Goal: Information Seeking & Learning: Learn about a topic

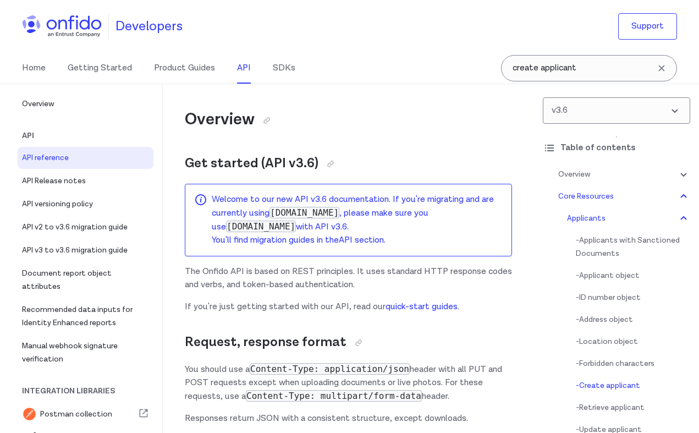
select select "bash"
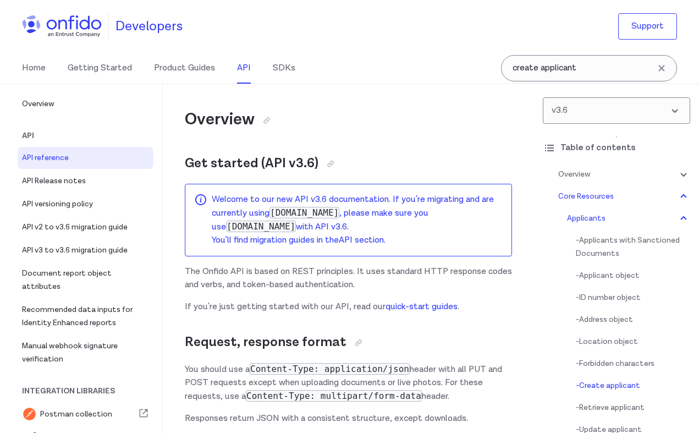
select select "bash"
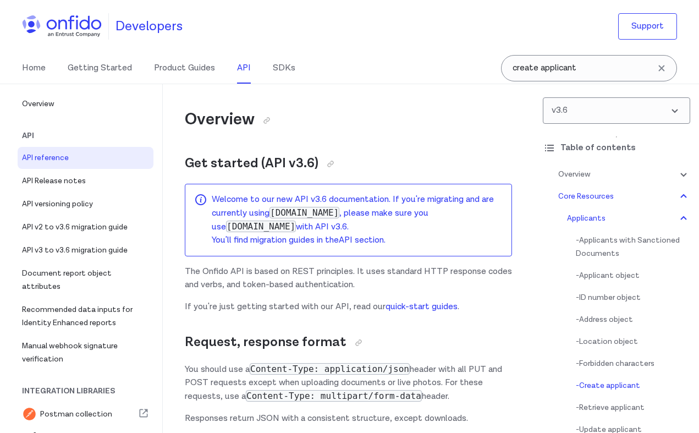
select select "bash"
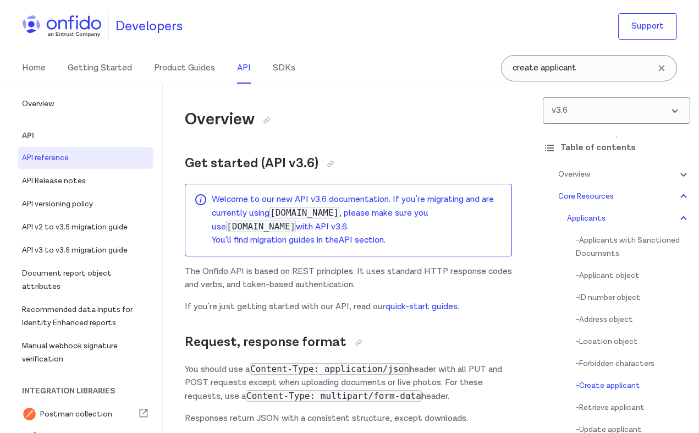
select select "bash"
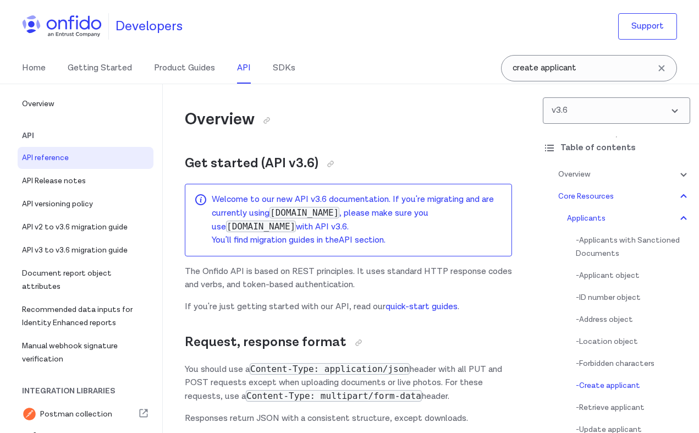
select select "bash"
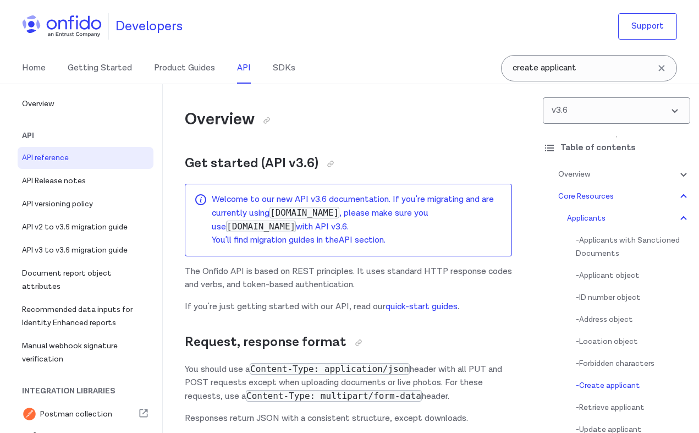
select select "bash"
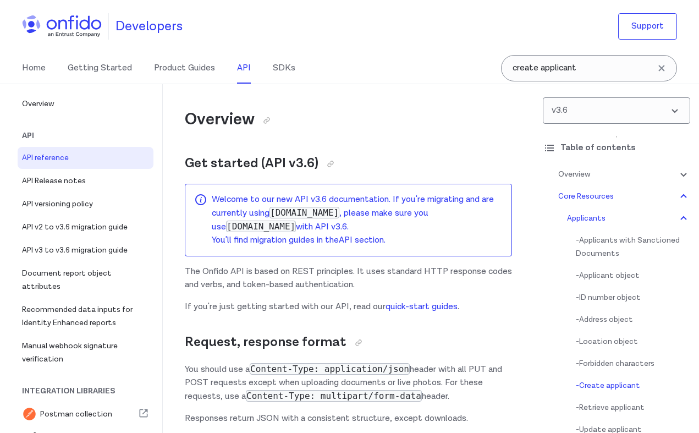
select select "bash"
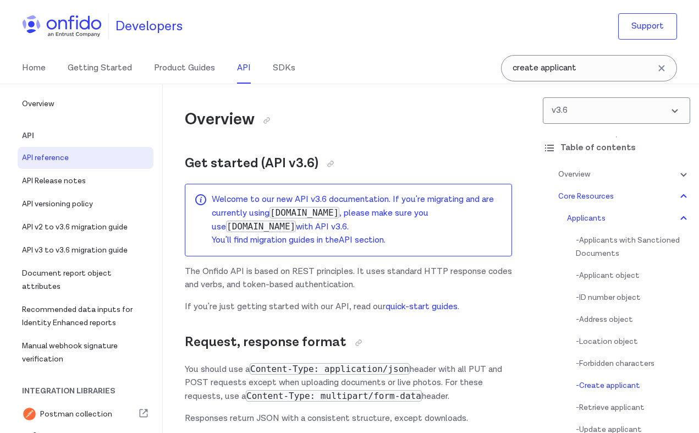
select select "bash"
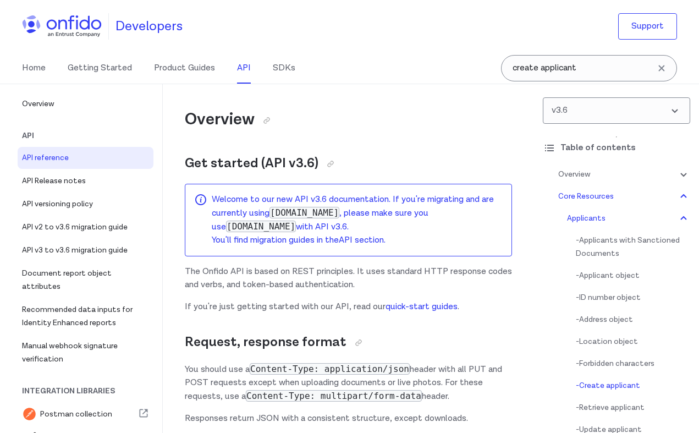
select select "bash"
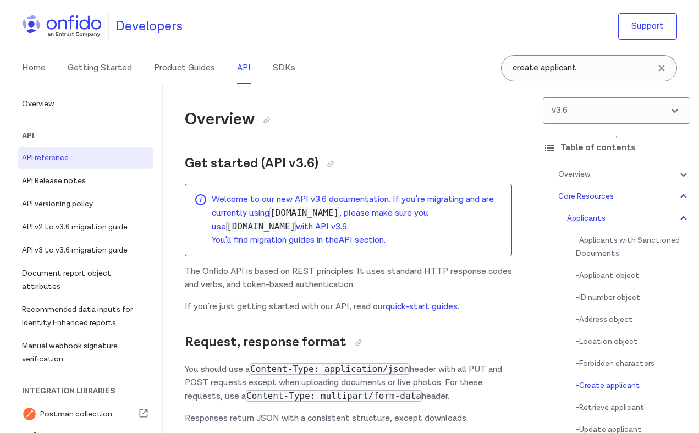
select select "bash"
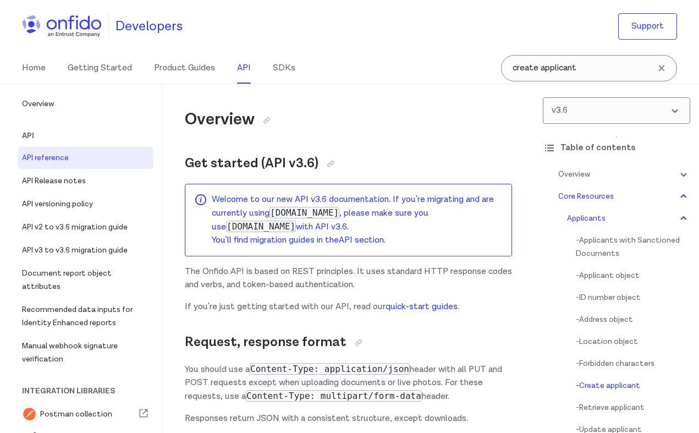
select select "bash"
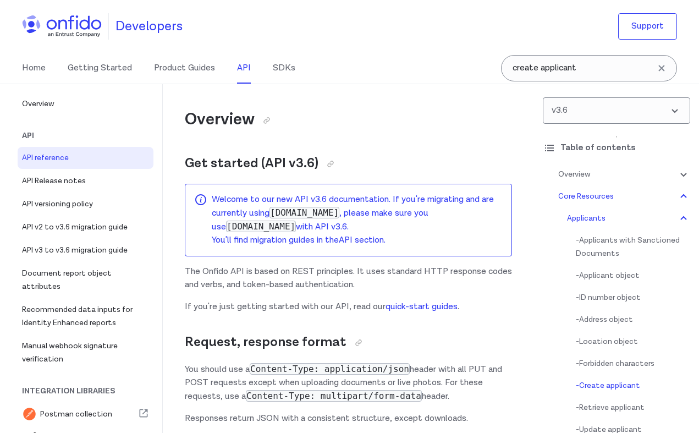
select select "bash"
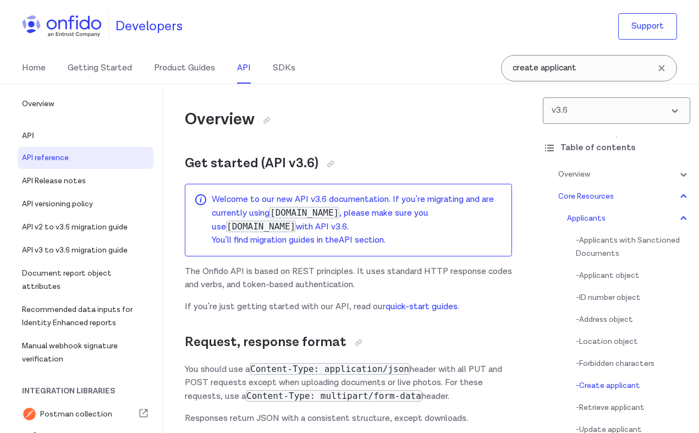
select select "bash"
select select "ruby"
select select "bash"
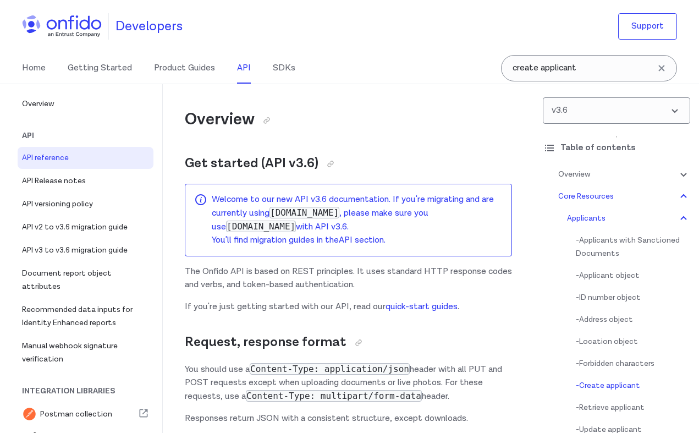
select select "bash"
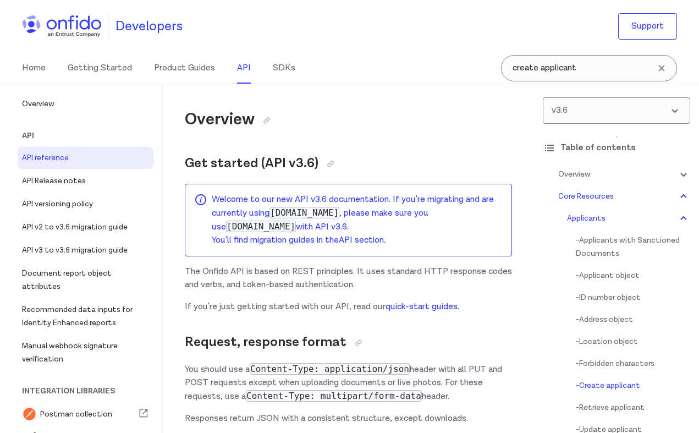
select select "bash"
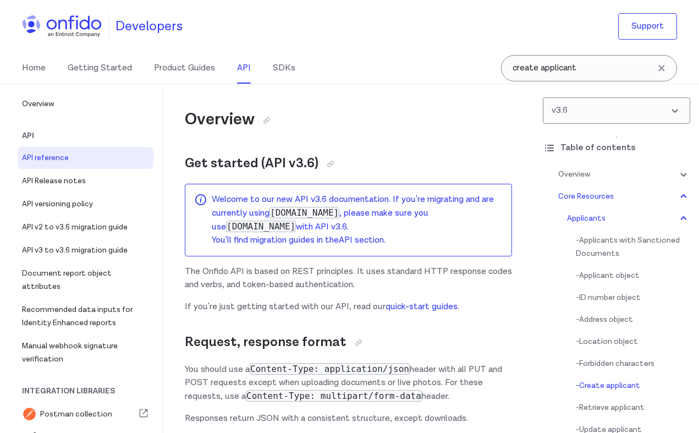
select select "bash"
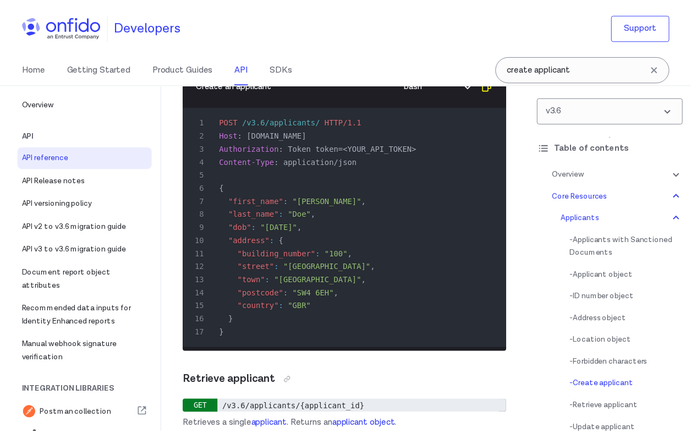
scroll to position [19169, 0]
